Goal: Entertainment & Leisure: Consume media (video, audio)

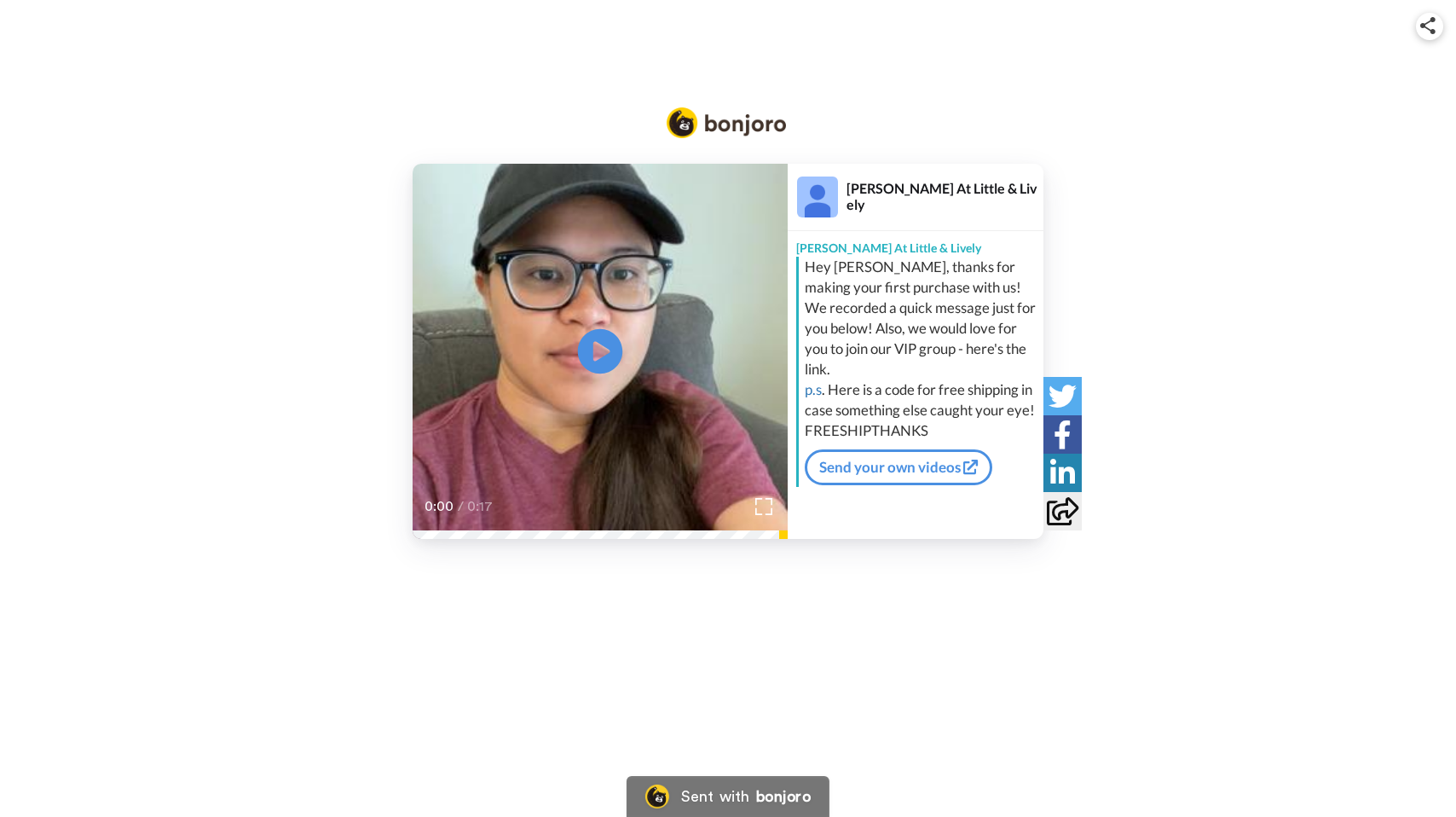
click at [595, 351] on icon "Play/Pause" at bounding box center [600, 351] width 45 height 81
click at [665, 451] on video at bounding box center [600, 351] width 375 height 375
click at [845, 206] on div at bounding box center [817, 196] width 58 height 58
drag, startPoint x: 1167, startPoint y: 188, endPoint x: 1452, endPoint y: 1, distance: 340.9
click at [1167, 188] on div "Play/Pause 0:00 / 0:17 [PERSON_NAME] Little & [PERSON_NAME] & Lively Hey [PERSO…" at bounding box center [728, 351] width 1456 height 375
